Goal: Task Accomplishment & Management: Manage account settings

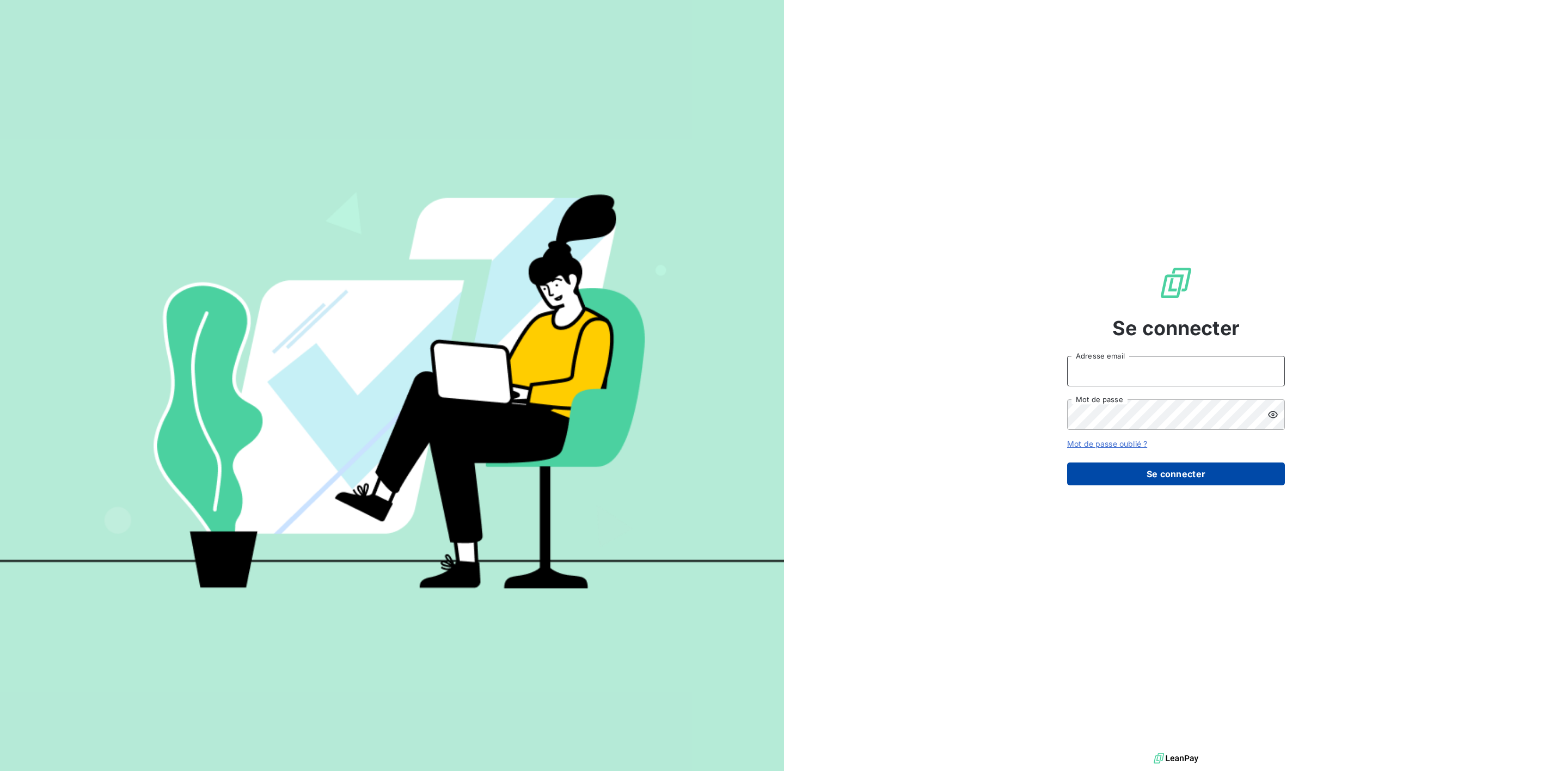
type input "xavier.ruez@met.com"
click at [1149, 484] on button "Se connecter" at bounding box center [1176, 474] width 218 height 23
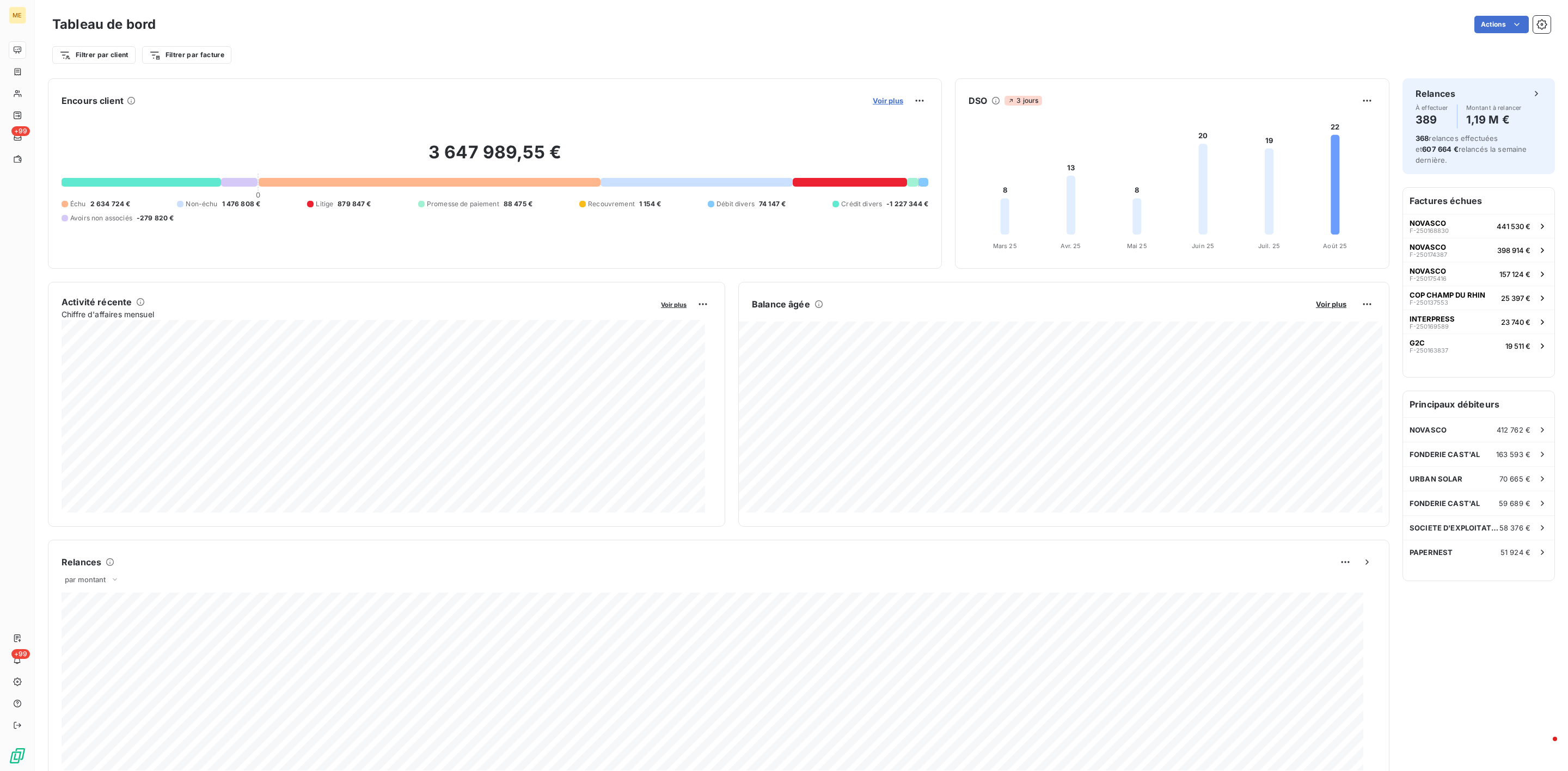
click at [887, 103] on span "Voir plus" at bounding box center [888, 100] width 30 height 9
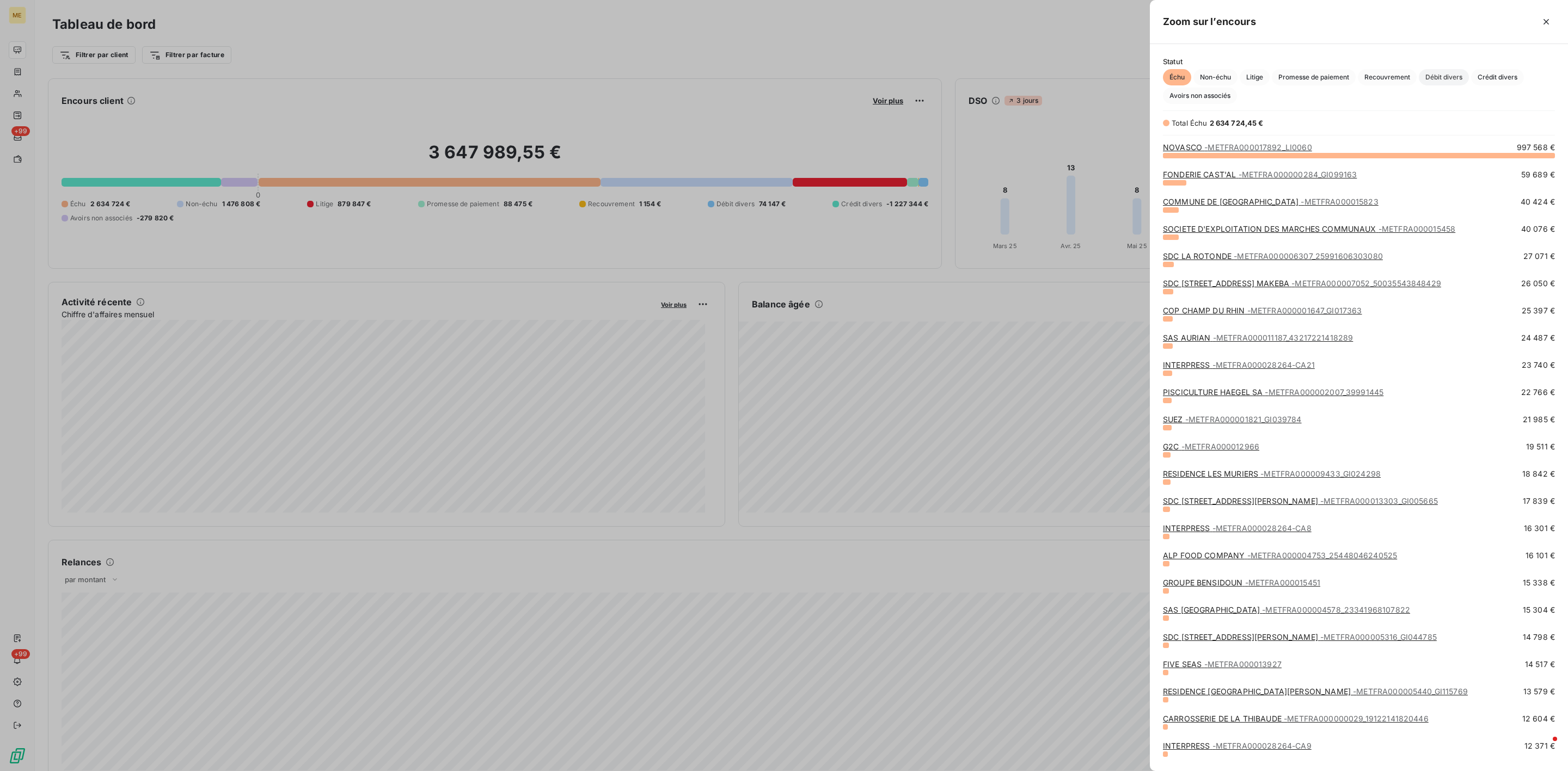
scroll to position [603, 405]
click at [1549, 15] on button "button" at bounding box center [1546, 21] width 18 height 18
